Goal: Information Seeking & Learning: Check status

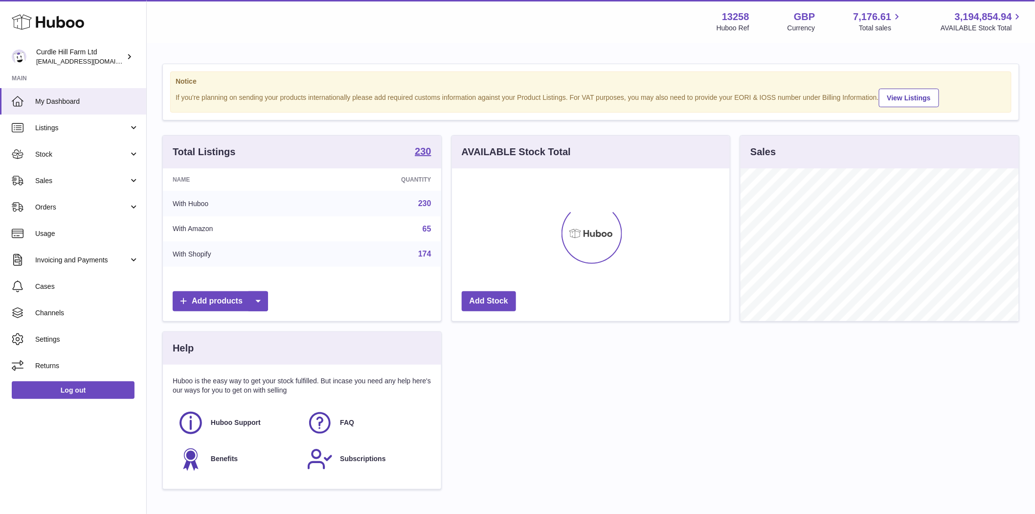
scroll to position [153, 278]
click at [50, 183] on span "Sales" at bounding box center [81, 180] width 93 height 9
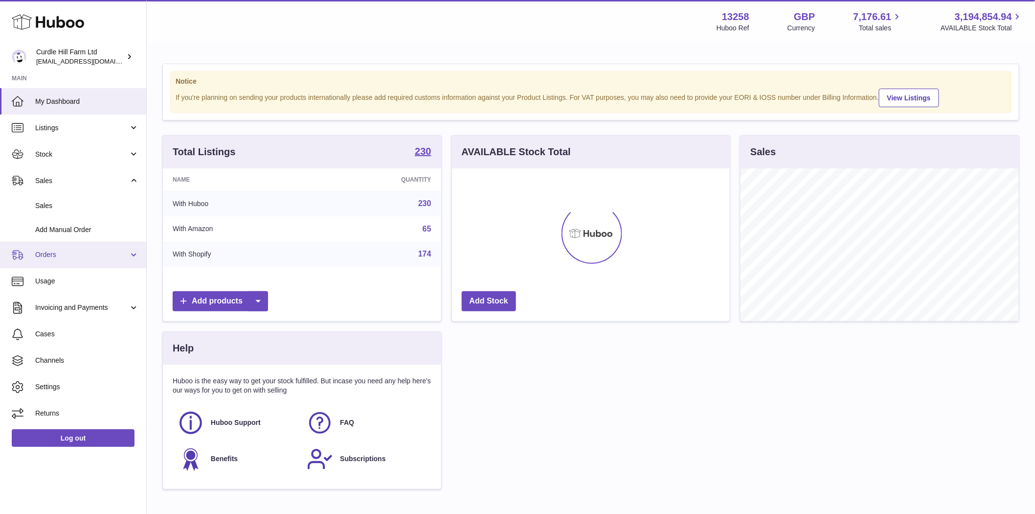
click at [52, 256] on span "Orders" at bounding box center [81, 254] width 93 height 9
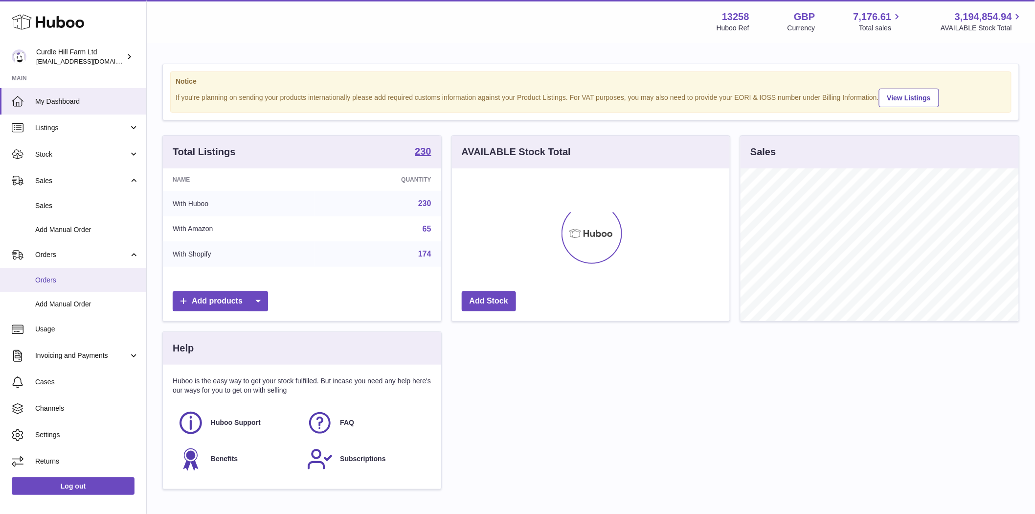
click at [64, 284] on span "Orders" at bounding box center [87, 279] width 104 height 9
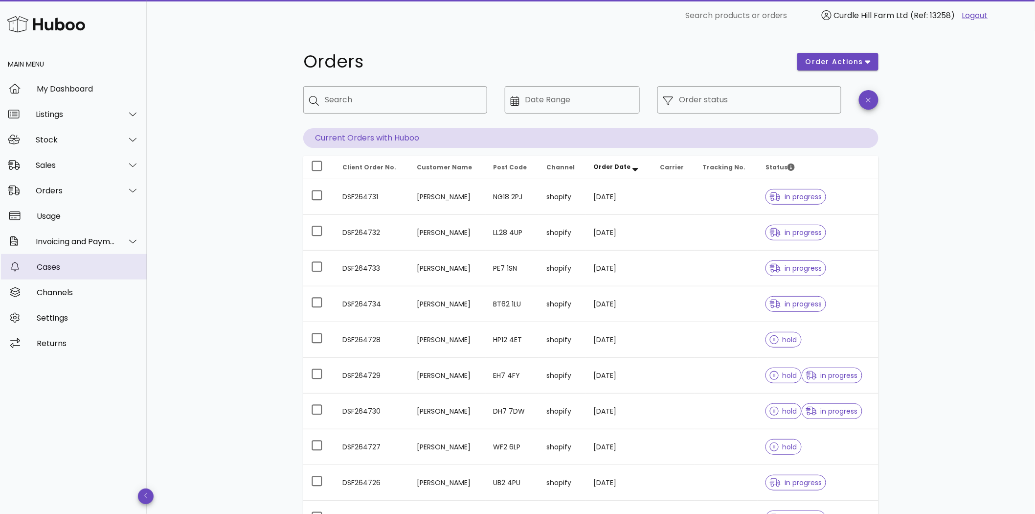
click at [49, 268] on div "Cases" at bounding box center [88, 266] width 102 height 9
click at [47, 292] on div "Channels" at bounding box center [88, 292] width 102 height 9
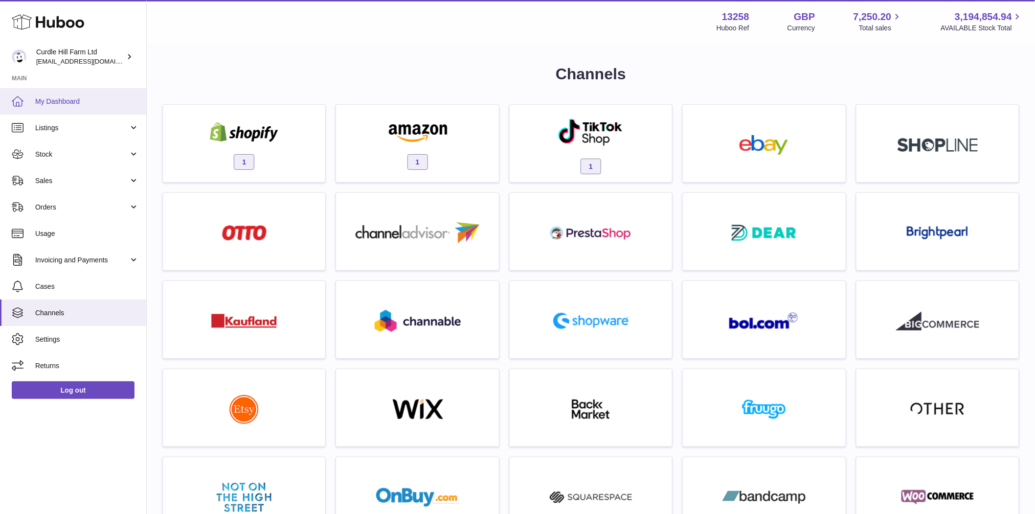
click at [44, 104] on span "My Dashboard" at bounding box center [87, 101] width 104 height 9
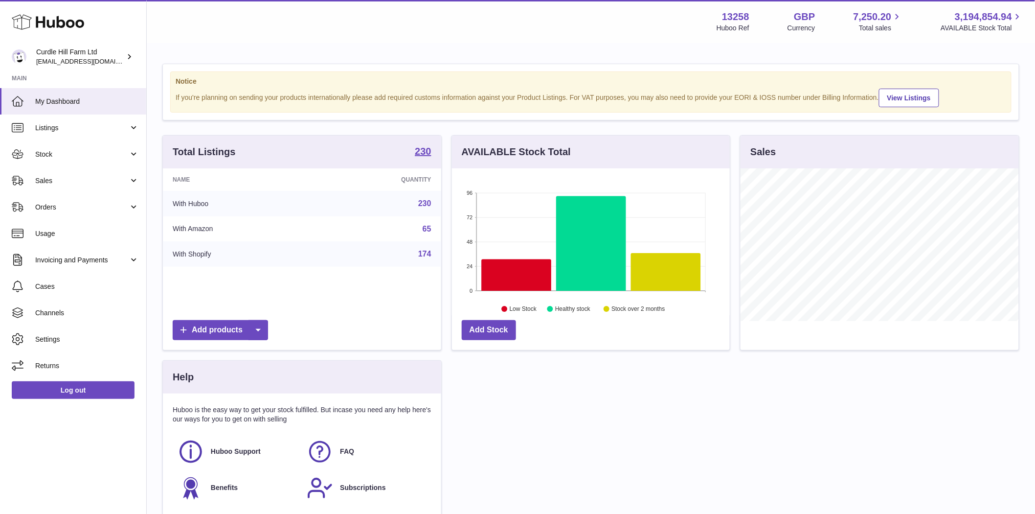
click at [423, 258] on link "174" at bounding box center [424, 254] width 13 height 8
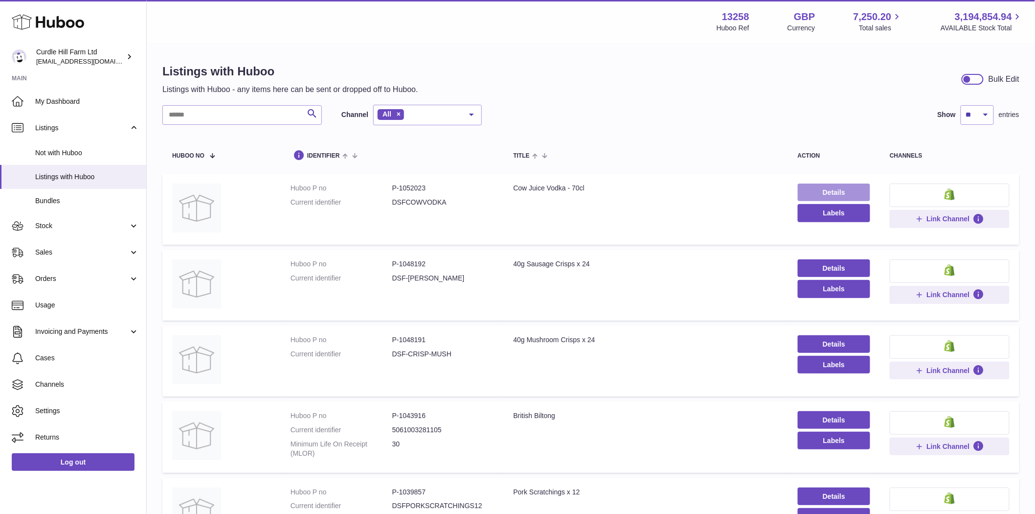
click at [808, 188] on link "Details" at bounding box center [834, 192] width 73 height 18
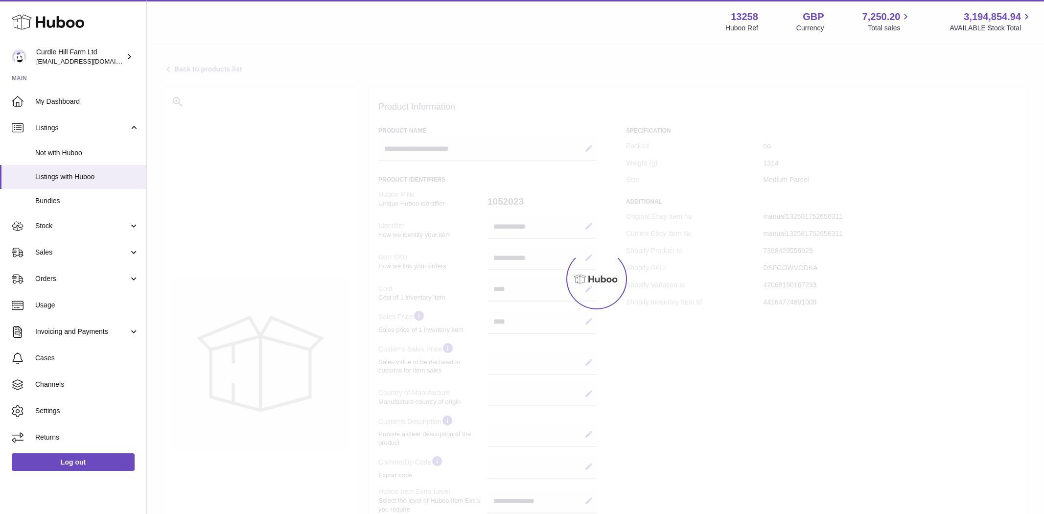
select select
select select "****"
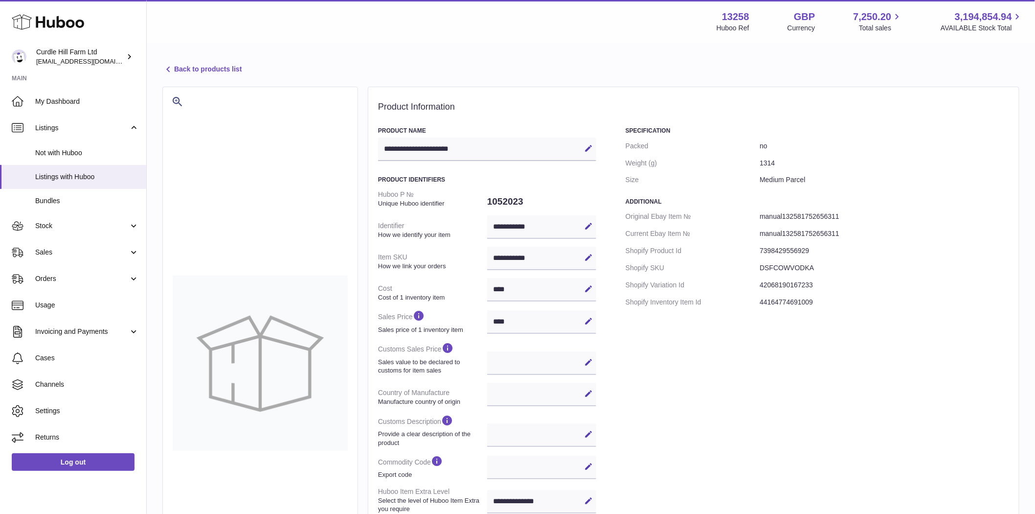
click at [198, 70] on link "Back to products list" at bounding box center [201, 70] width 79 height 12
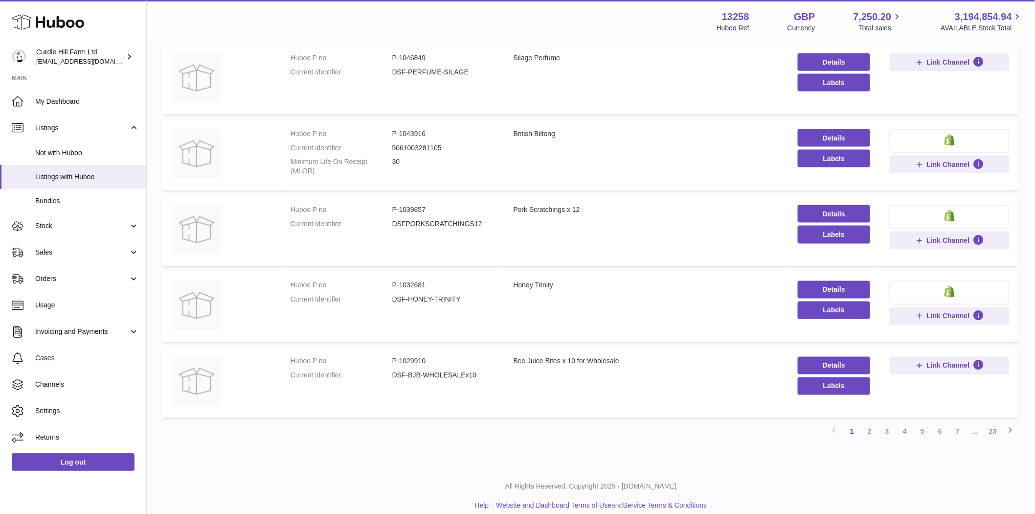
scroll to position [519, 0]
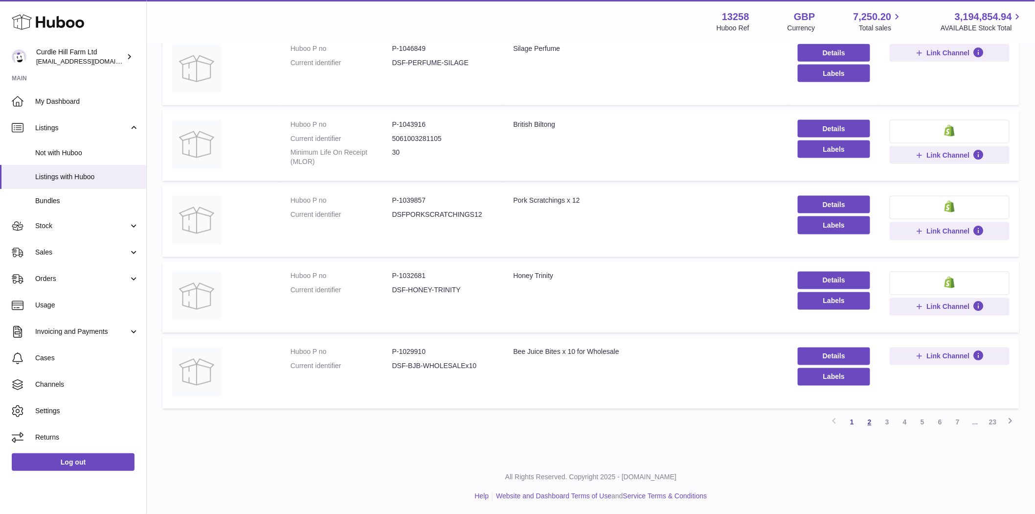
click at [871, 428] on link "2" at bounding box center [870, 422] width 18 height 18
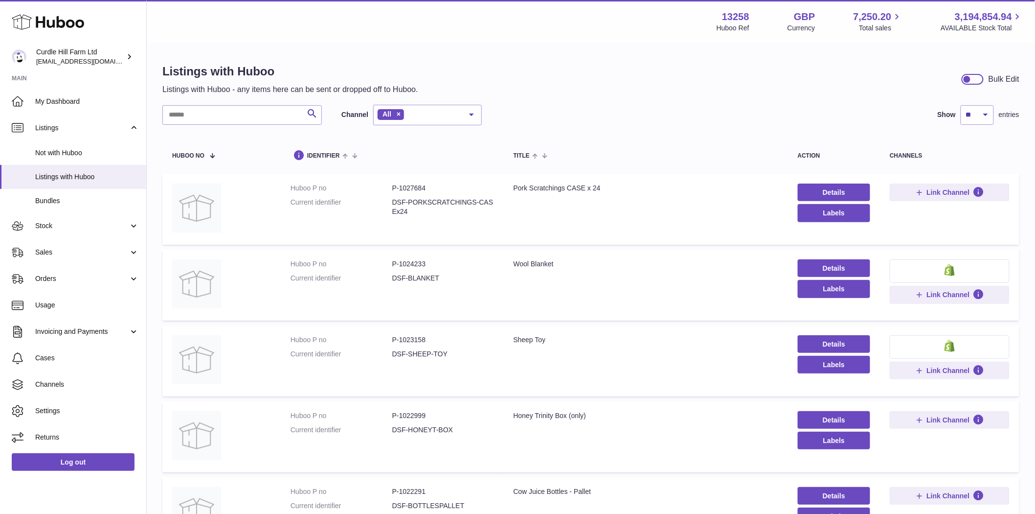
click at [205, 119] on input "text" at bounding box center [242, 115] width 160 height 20
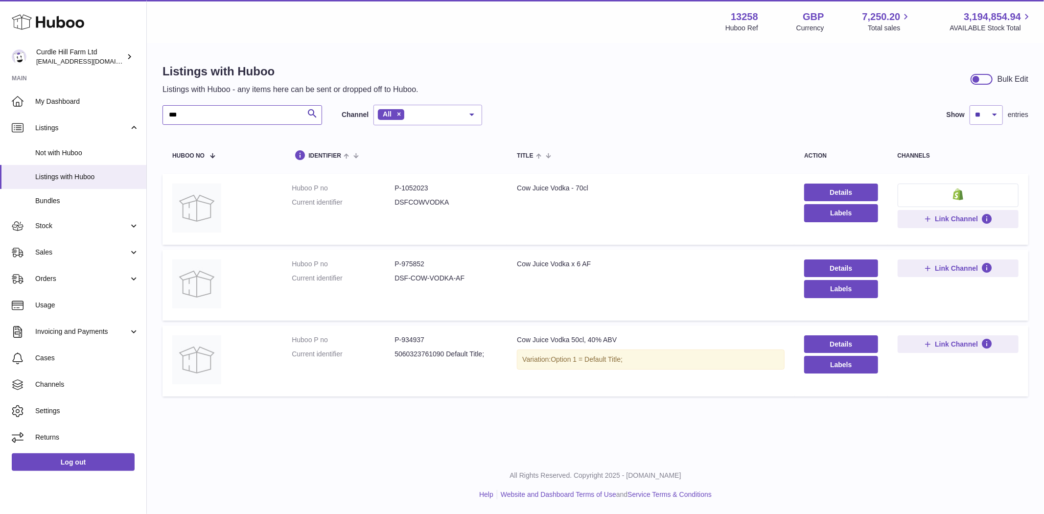
type input "***"
drag, startPoint x: 427, startPoint y: 189, endPoint x: 400, endPoint y: 189, distance: 27.4
click at [400, 189] on dd "P-1052023" at bounding box center [445, 187] width 103 height 9
copy dd "1052023"
click at [842, 196] on link "Details" at bounding box center [840, 192] width 73 height 18
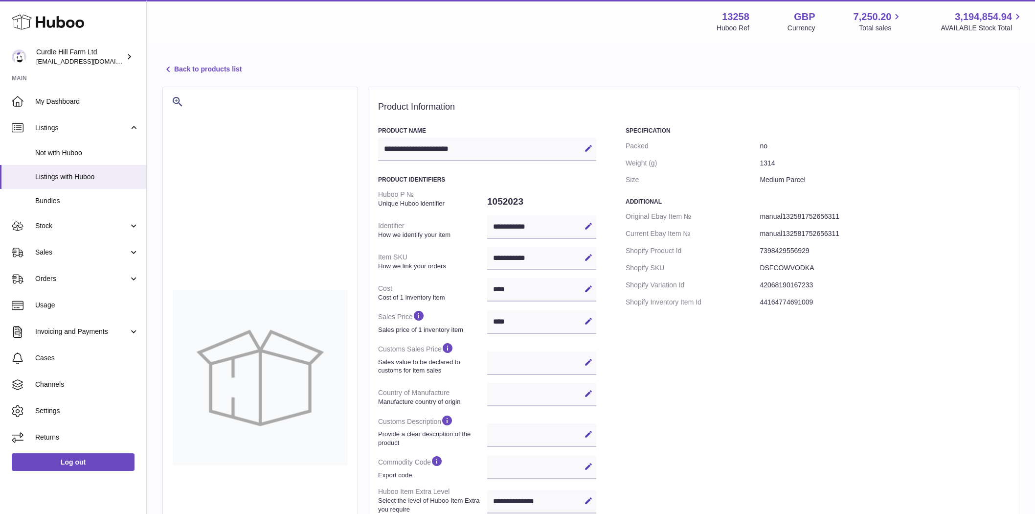
select select
select select "****"
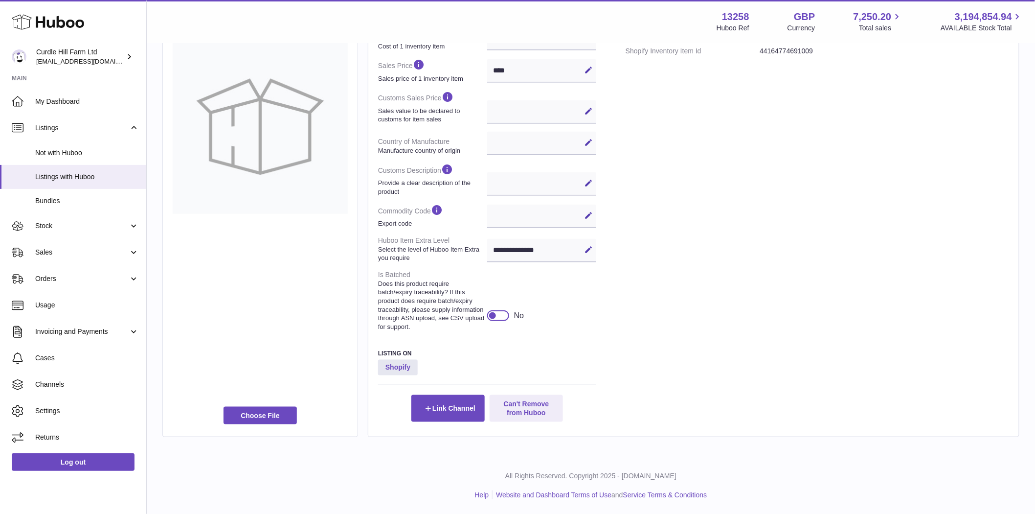
scroll to position [260, 0]
click at [396, 369] on strong "Shopify" at bounding box center [398, 368] width 40 height 16
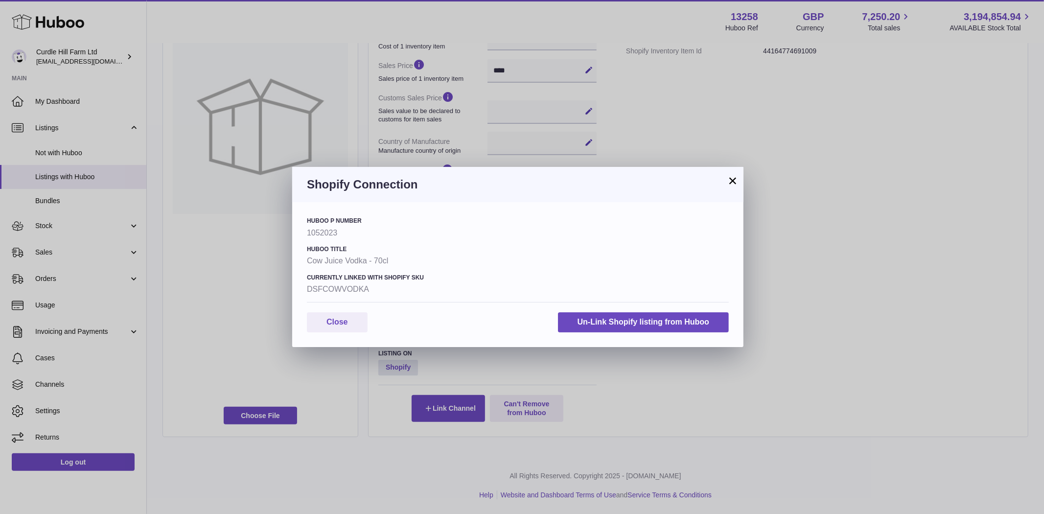
click at [733, 182] on button "×" at bounding box center [733, 181] width 12 height 12
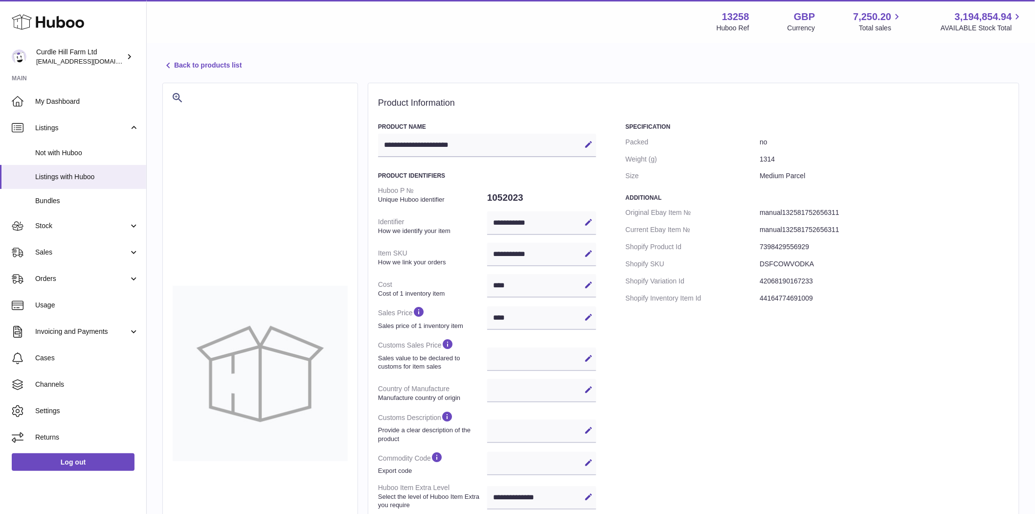
scroll to position [0, 0]
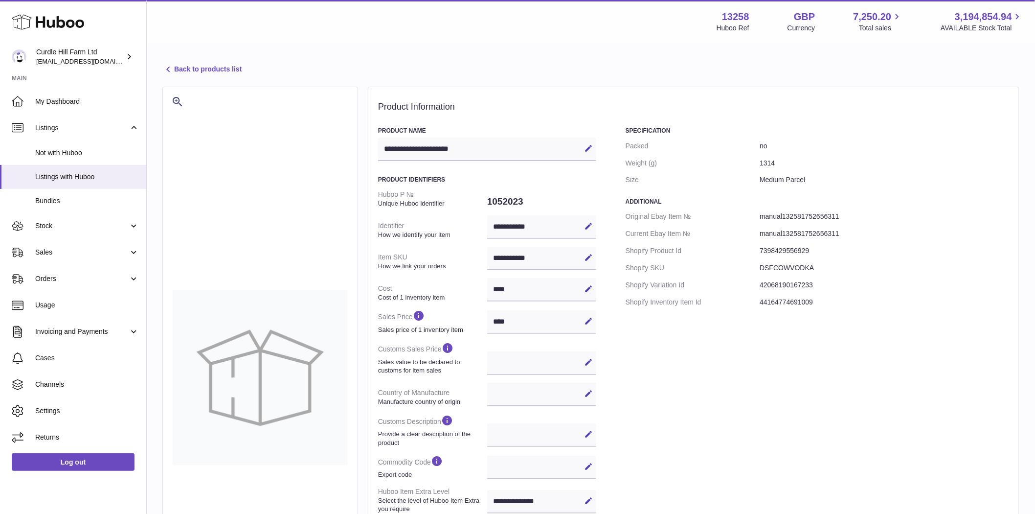
click at [237, 72] on link "Back to products list" at bounding box center [201, 70] width 79 height 12
